Goal: Browse casually: Explore the website without a specific task or goal

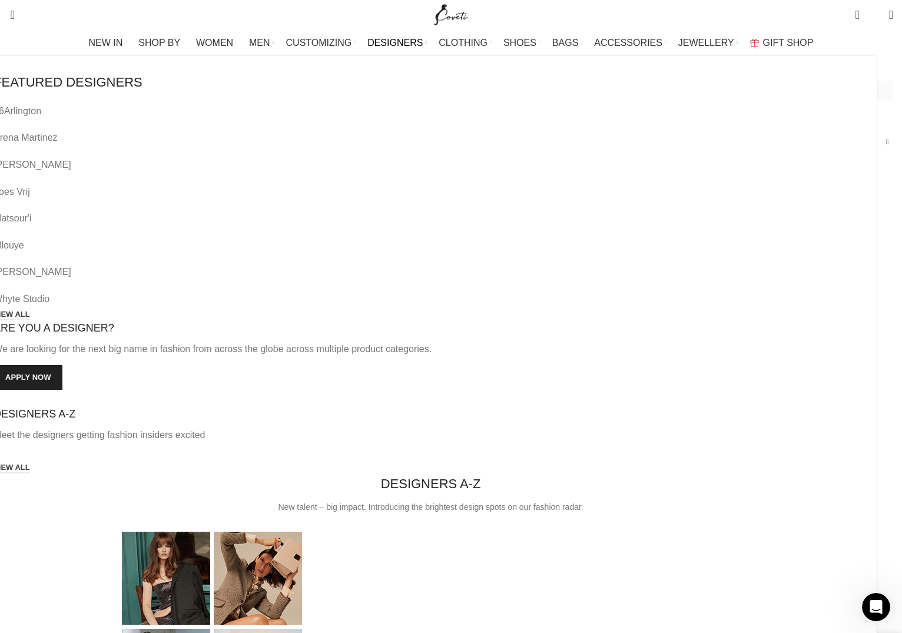
scroll to position [0, 248]
click at [116, 211] on link "Matsour'i" at bounding box center [431, 218] width 874 height 15
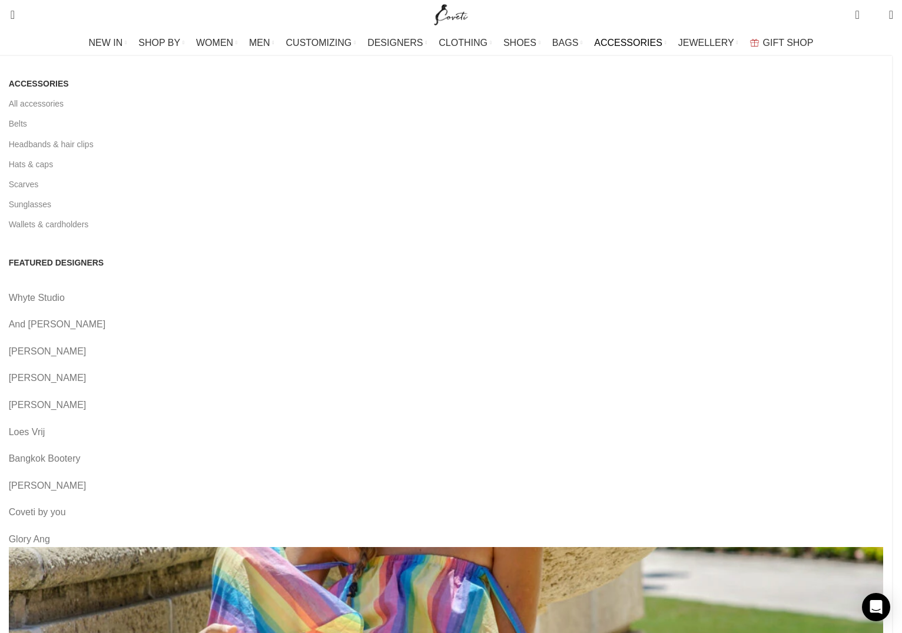
click at [301, 397] on link "[PERSON_NAME]" at bounding box center [446, 404] width 874 height 15
